Goal: Find specific page/section: Find specific page/section

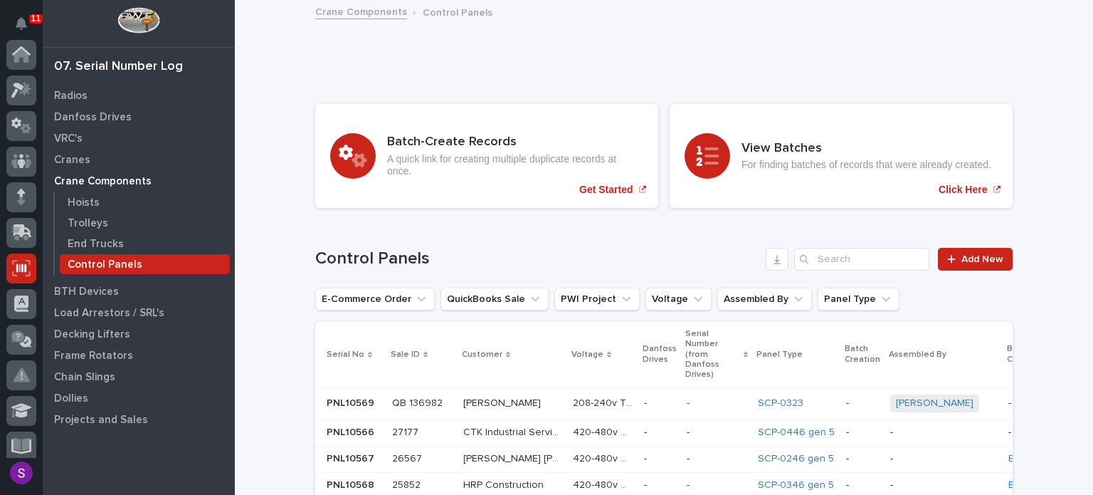
scroll to position [214, 0]
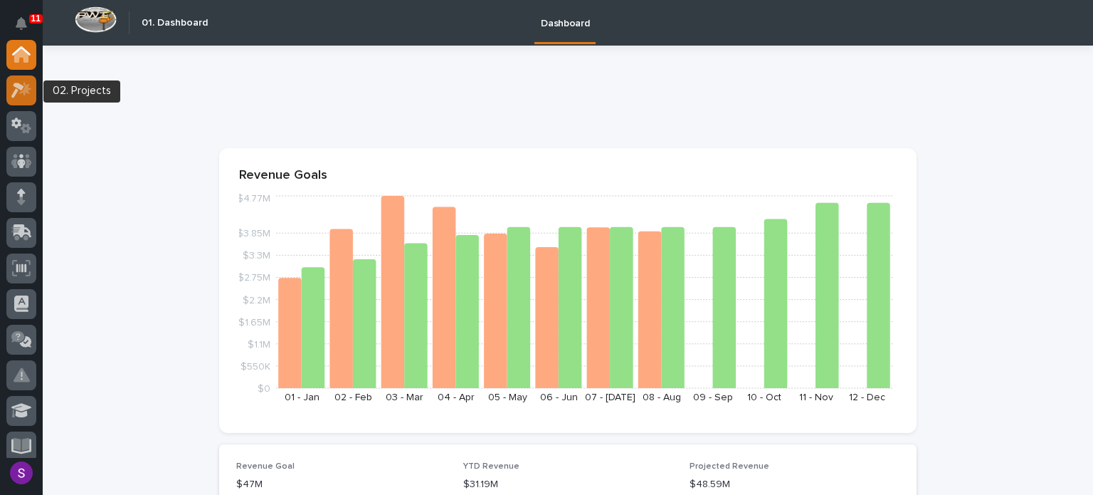
click at [21, 92] on icon at bounding box center [25, 88] width 12 height 14
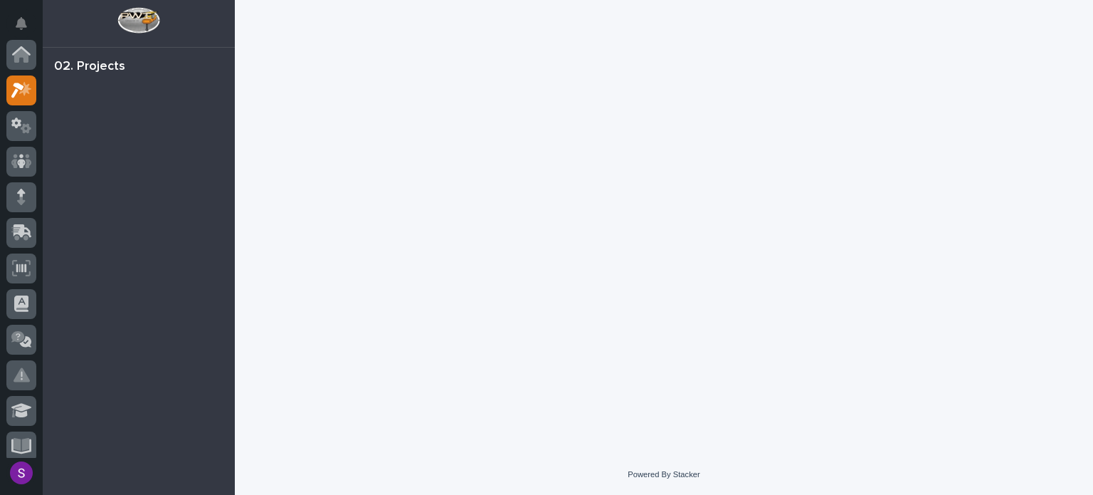
scroll to position [36, 0]
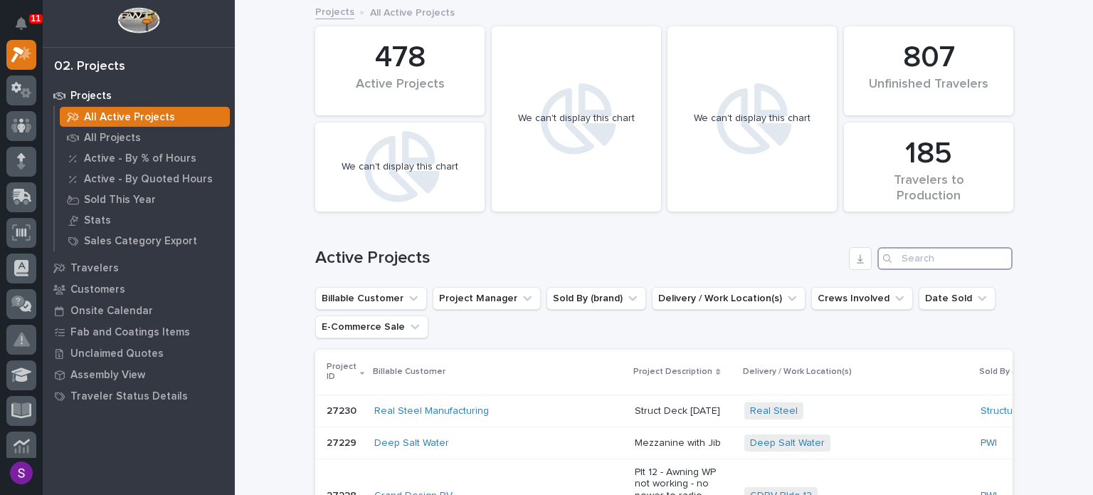
click at [903, 252] on input "Search" at bounding box center [945, 258] width 135 height 23
paste input "27150"
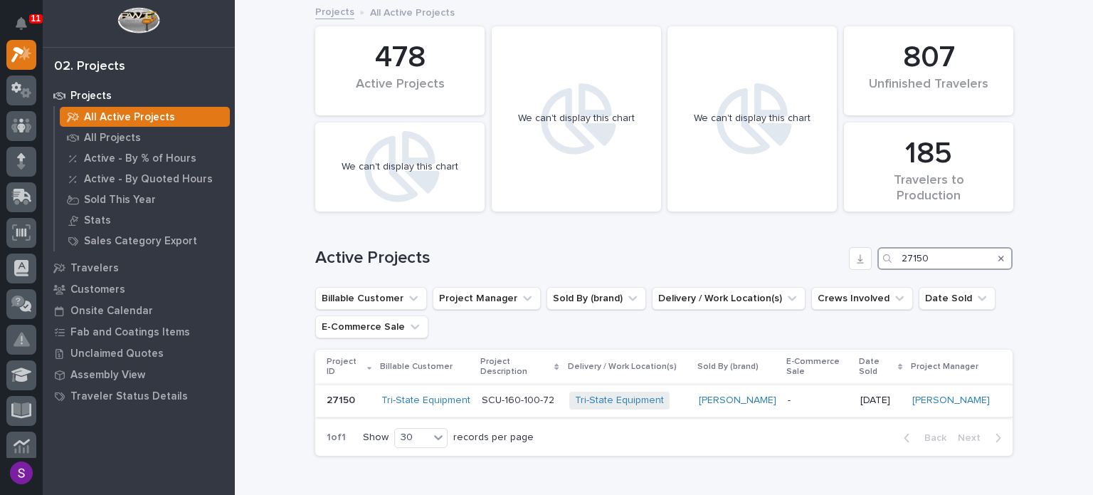
type input "27150"
click at [796, 396] on div "-" at bounding box center [818, 400] width 61 height 23
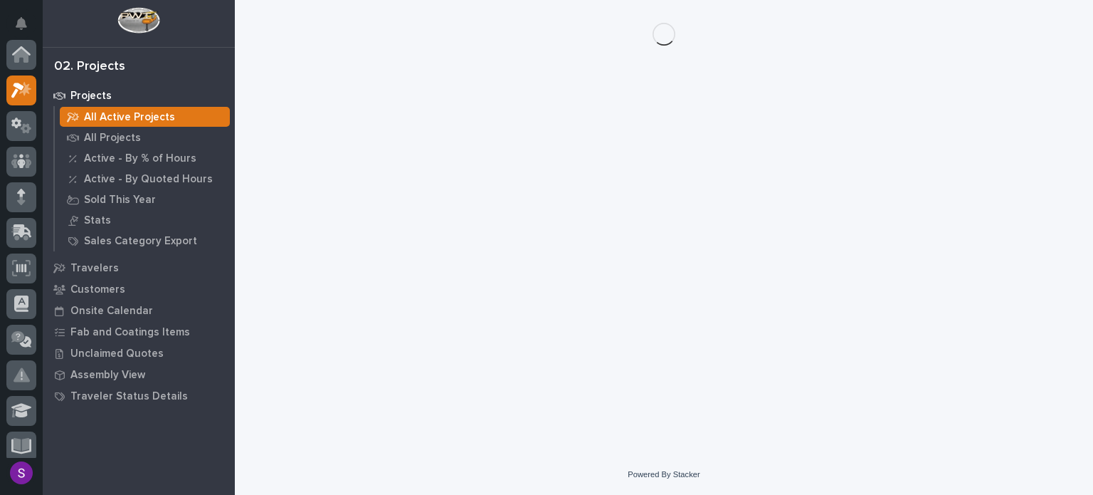
scroll to position [36, 0]
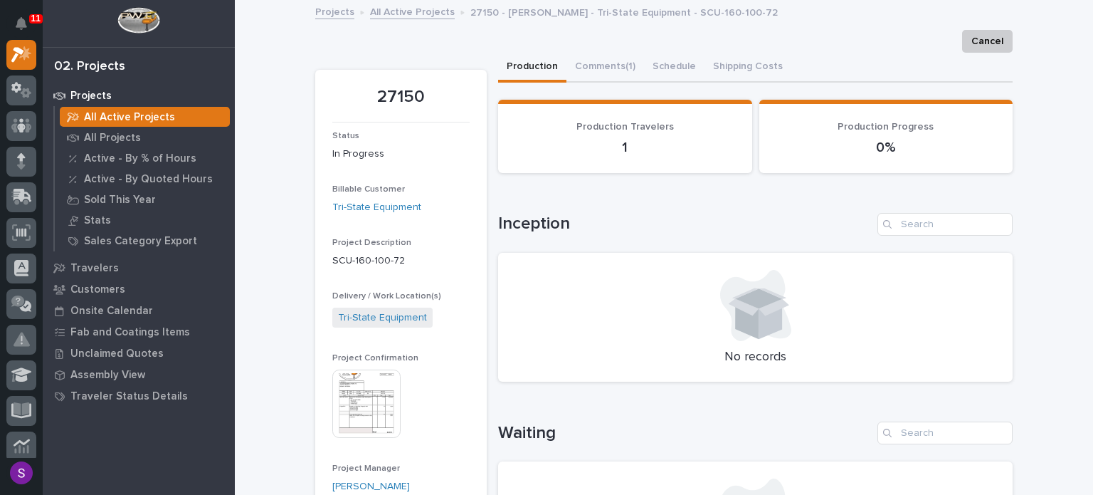
click at [360, 400] on img at bounding box center [366, 403] width 68 height 68
